Goal: Check status: Check status

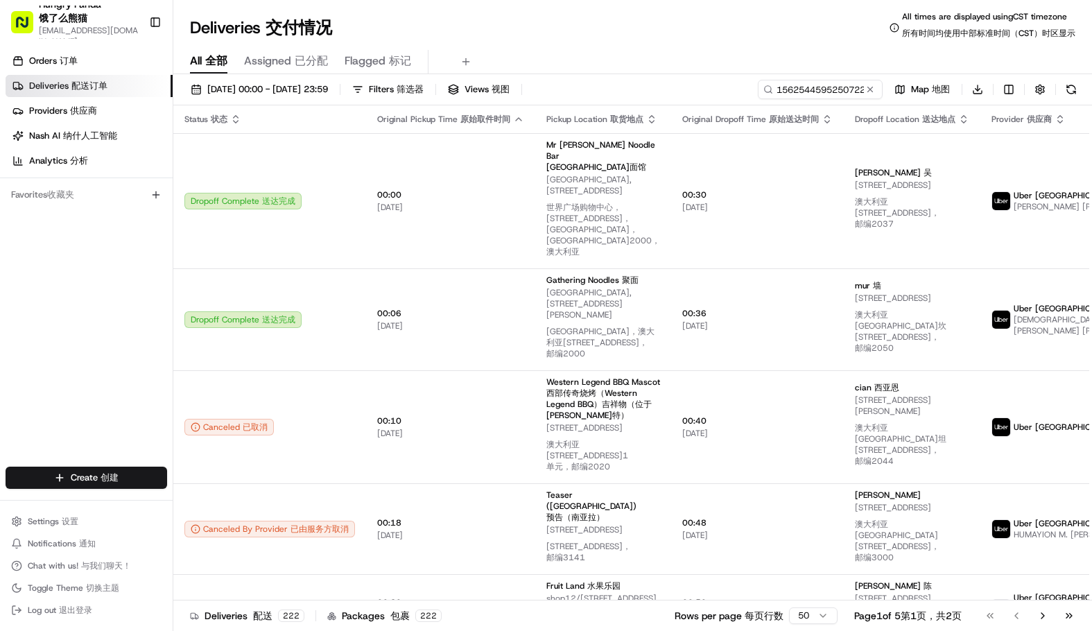
type input "156254459525072242694"
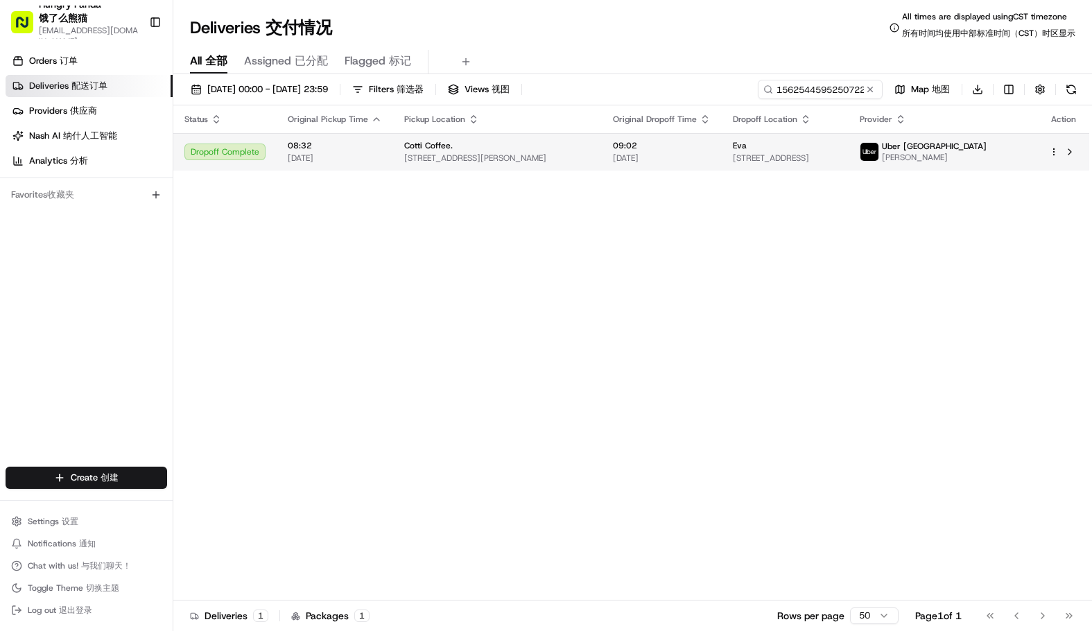
click at [980, 139] on td "Uber Australia [PERSON_NAME]" at bounding box center [942, 151] width 189 height 37
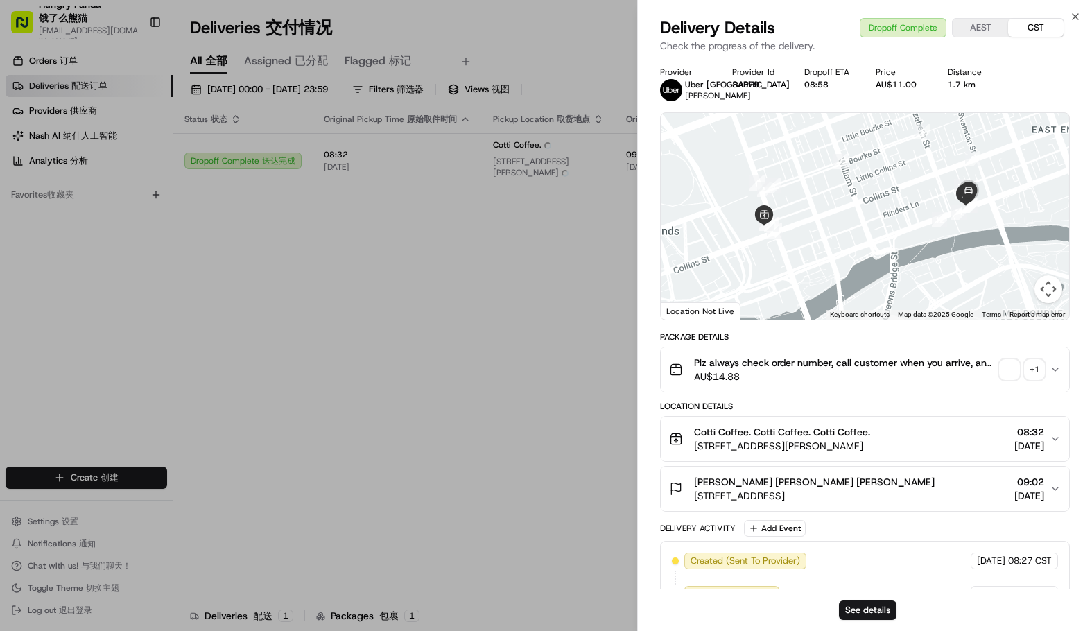
click at [1033, 373] on div "+ 1" at bounding box center [1034, 369] width 19 height 19
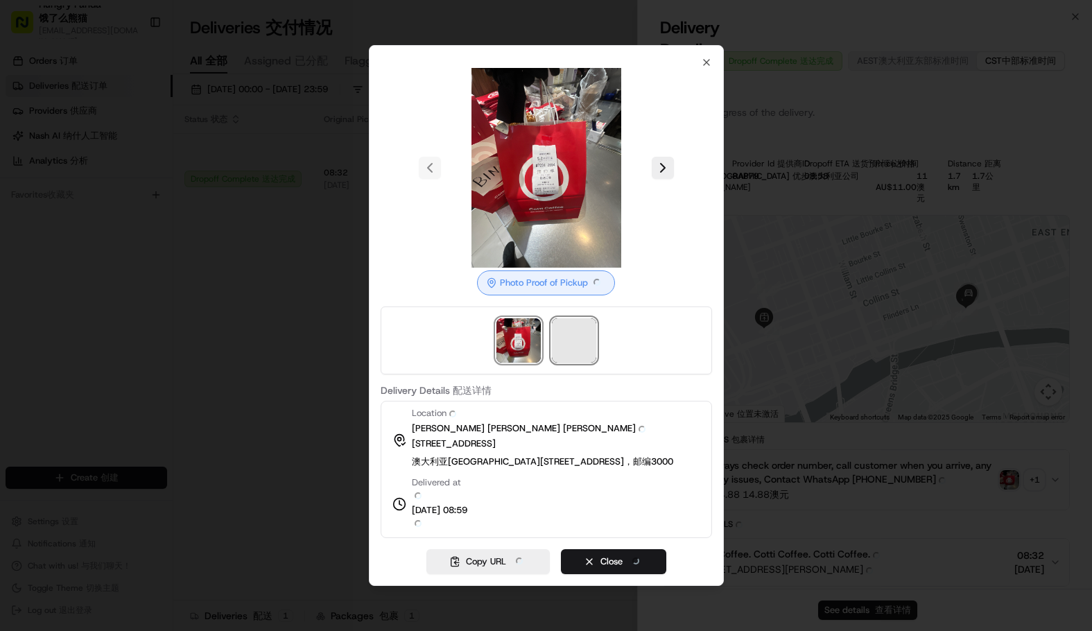
click at [573, 329] on span at bounding box center [574, 340] width 44 height 44
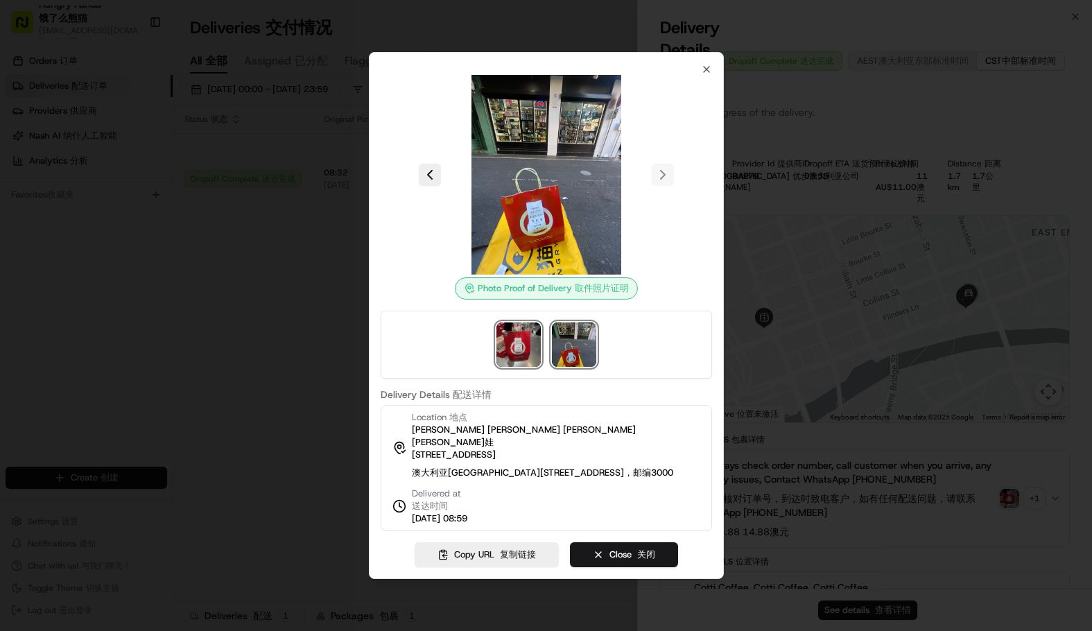
click at [520, 338] on img at bounding box center [518, 344] width 44 height 44
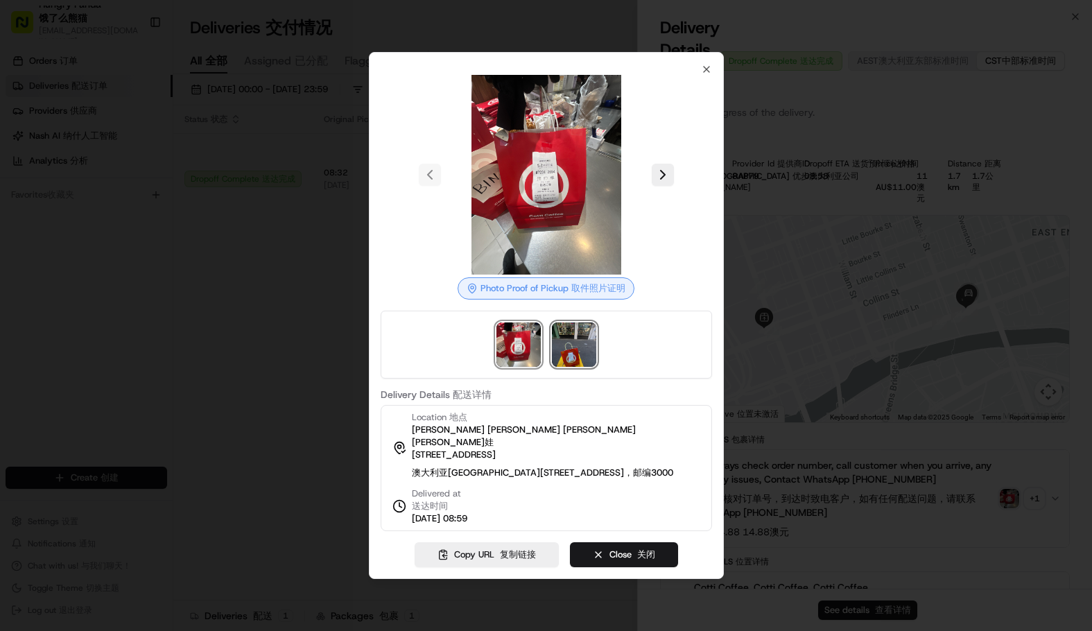
click at [573, 342] on img at bounding box center [574, 344] width 44 height 44
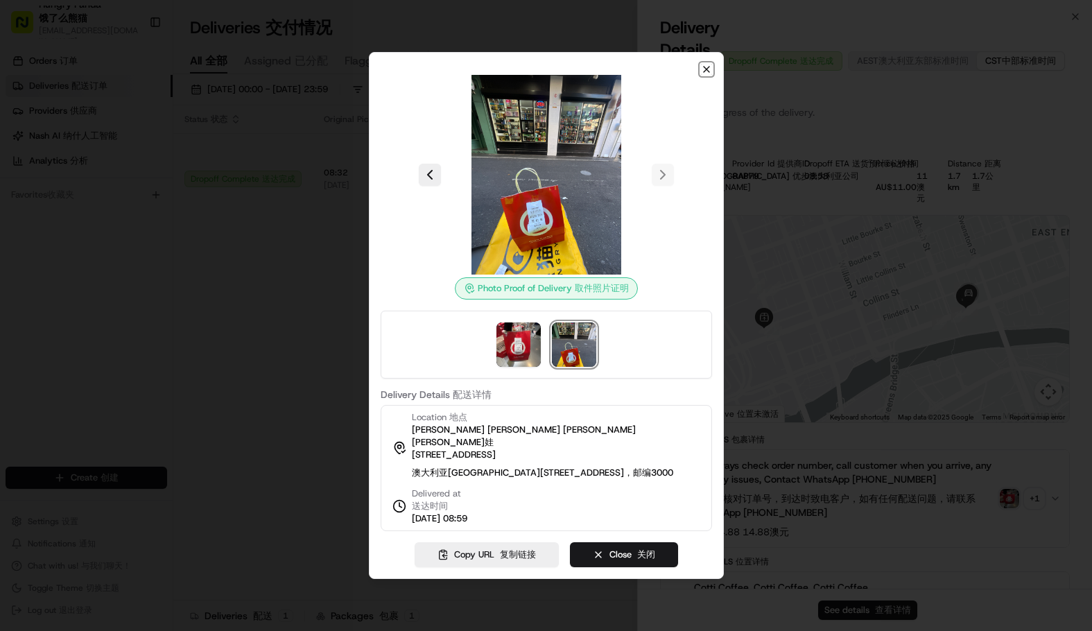
click at [704, 69] on icon "button" at bounding box center [706, 69] width 11 height 11
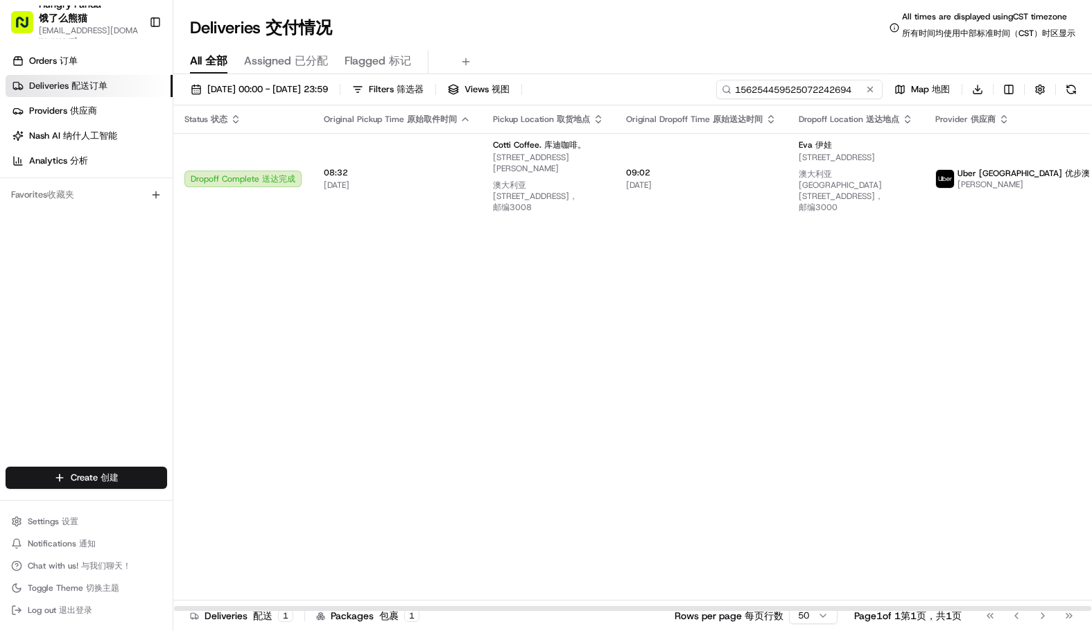
click at [822, 84] on input "156254459525072242694" at bounding box center [799, 89] width 166 height 19
click at [1015, 310] on div "Status Status 状态 Original Pickup Time Original Pickup Time 原始取件时间 Pickup Locati…" at bounding box center [689, 358] width 1033 height 506
click at [588, 28] on div "Deliveries Deliveries 交付情况 All times are displayed using CST timezone All times…" at bounding box center [632, 27] width 918 height 33
click at [874, 89] on button at bounding box center [870, 89] width 14 height 14
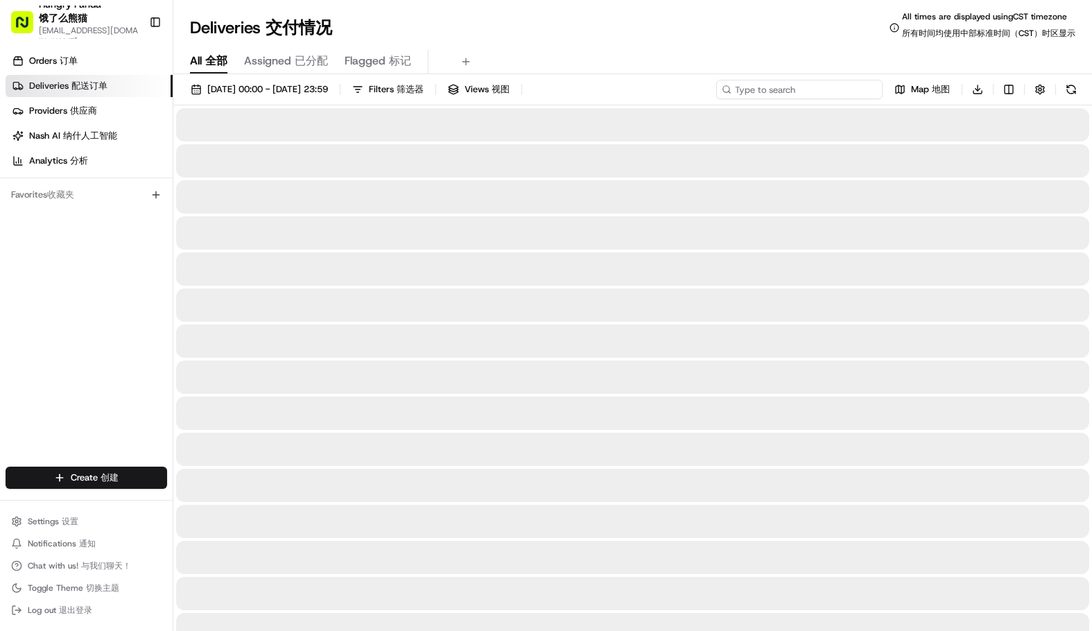
click at [852, 89] on input at bounding box center [799, 89] width 166 height 19
paste input "156254459525072242694"
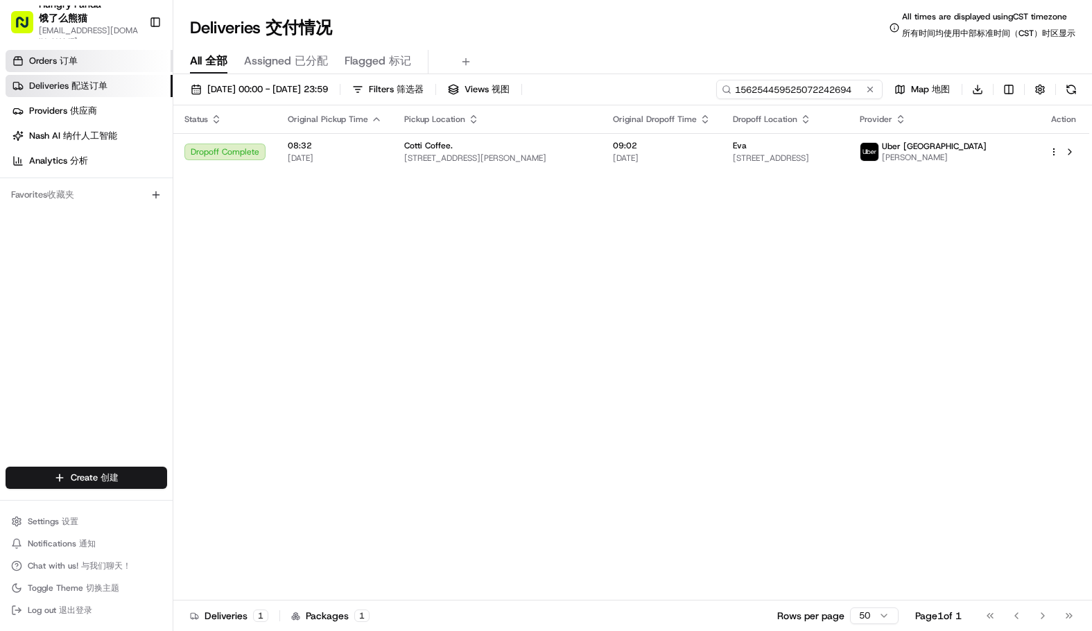
type input "156254459525072242694"
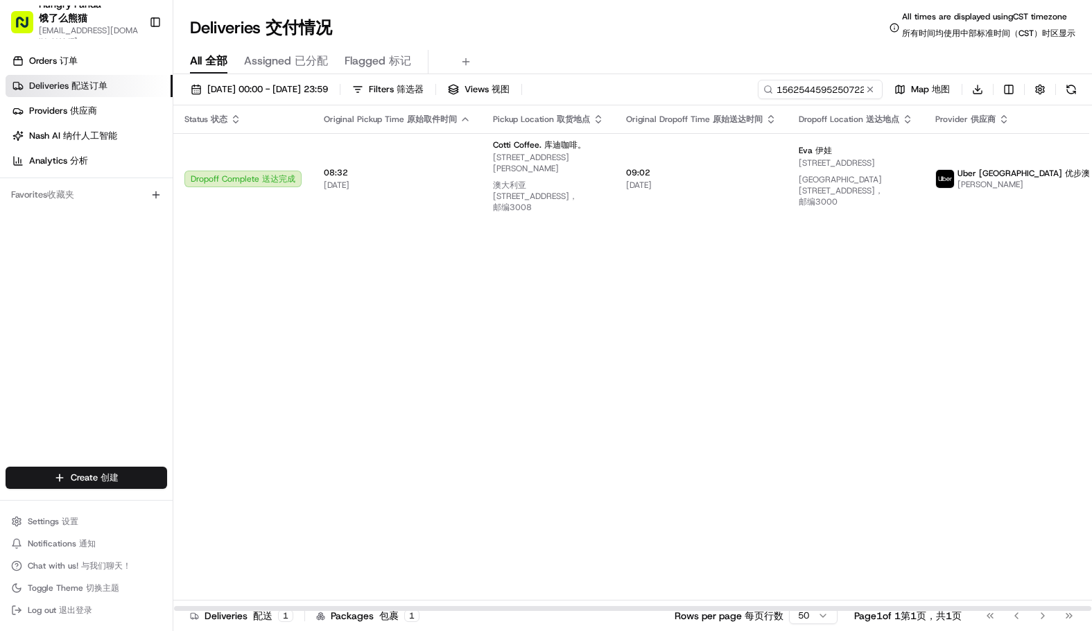
click at [887, 329] on div "Status Status 状态 Original Pickup Time Original Pickup Time 原始取件时间 Pickup Locati…" at bounding box center [689, 358] width 1033 height 506
click at [507, 333] on div "Status Status 状态 Original Pickup Time Original Pickup Time 原始取件时间 Pickup Locati…" at bounding box center [689, 358] width 1033 height 506
click at [566, 360] on div "Status Status 状态 Original Pickup Time Original Pickup Time 原始取件时间 Pickup Locati…" at bounding box center [689, 358] width 1033 height 506
